Goal: Transaction & Acquisition: Download file/media

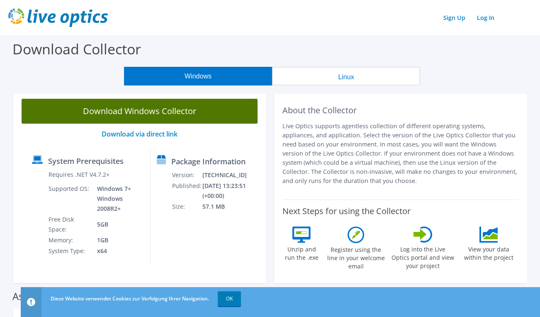
click at [150, 113] on link "Download Windows Collector" at bounding box center [140, 111] width 236 height 25
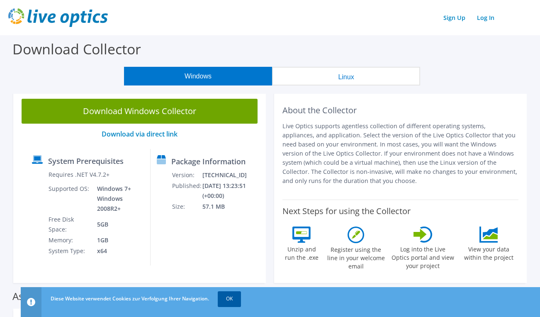
click at [234, 298] on link "OK" at bounding box center [229, 298] width 23 height 15
